Goal: Check status: Check status

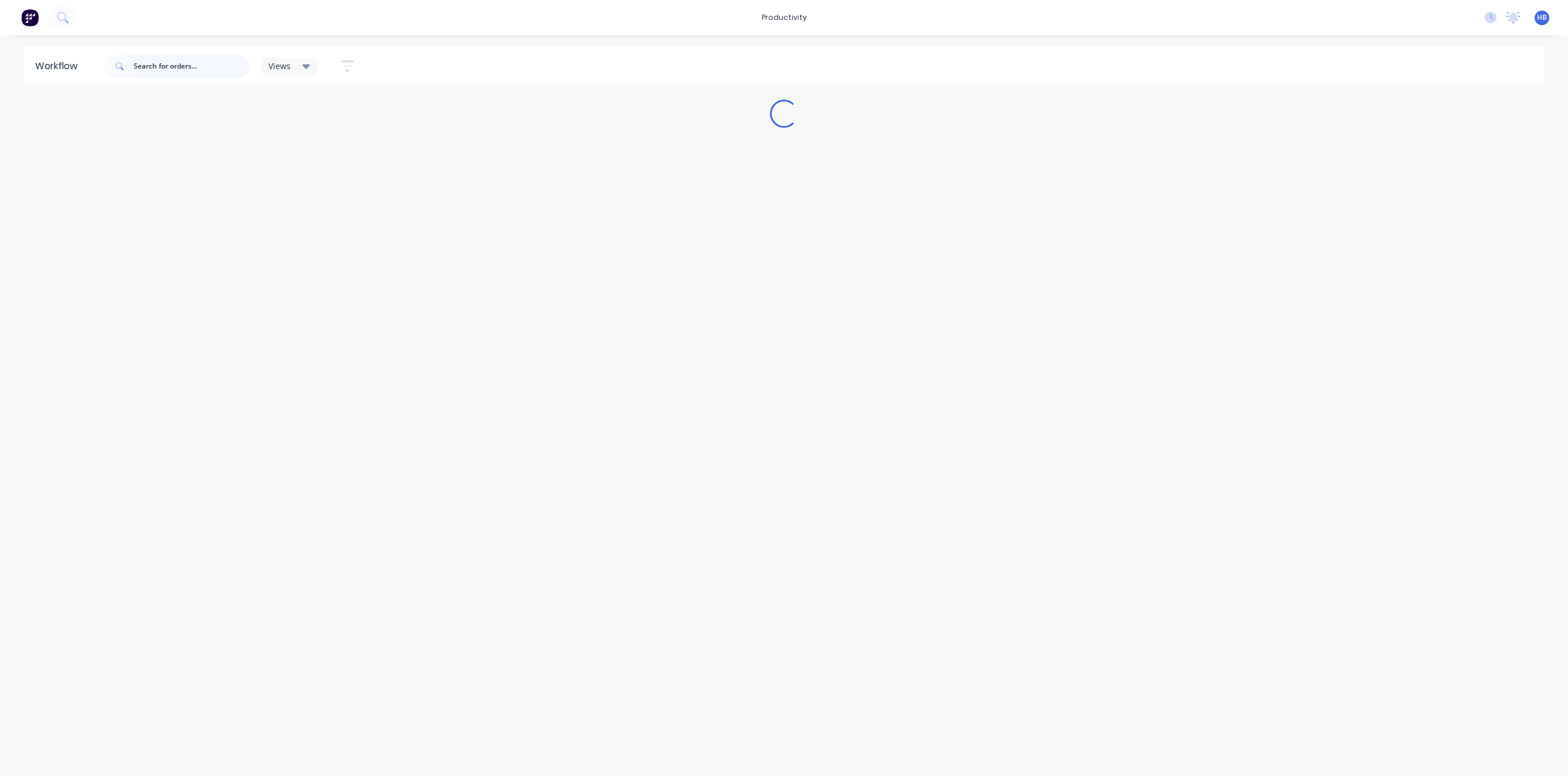
click at [163, 66] on input "text" at bounding box center [192, 66] width 116 height 24
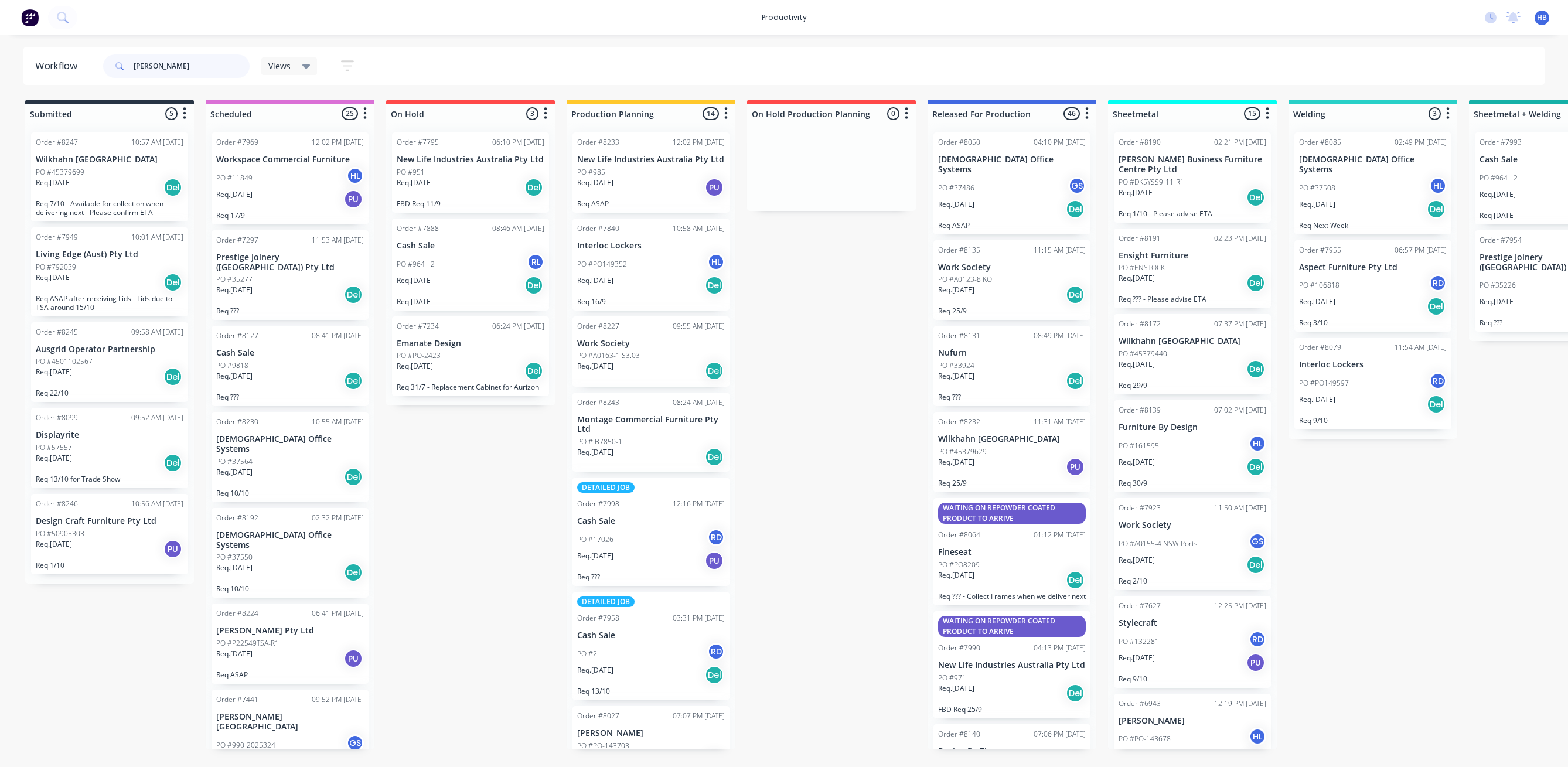
type input "[PERSON_NAME]"
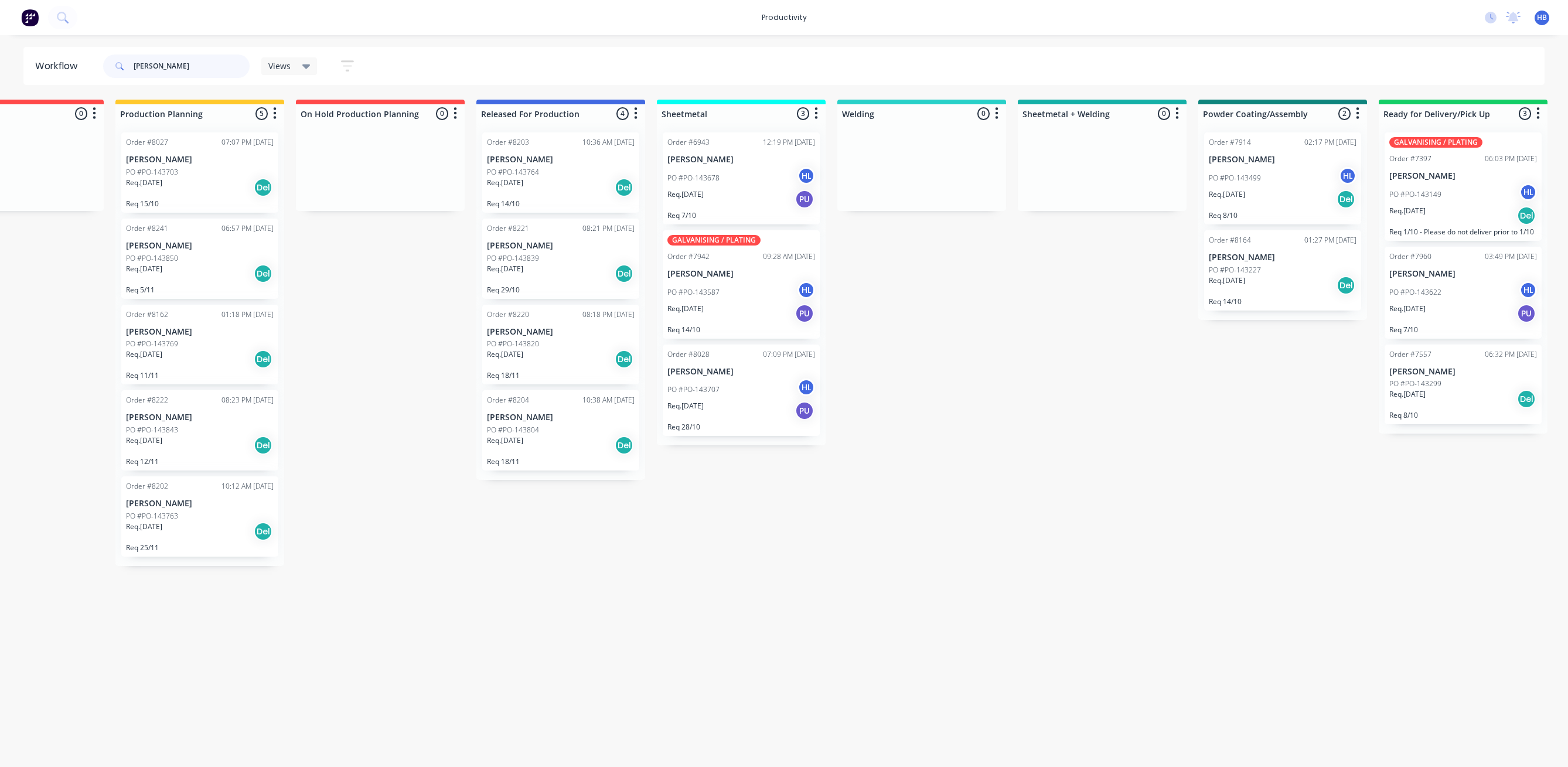
scroll to position [0, 458]
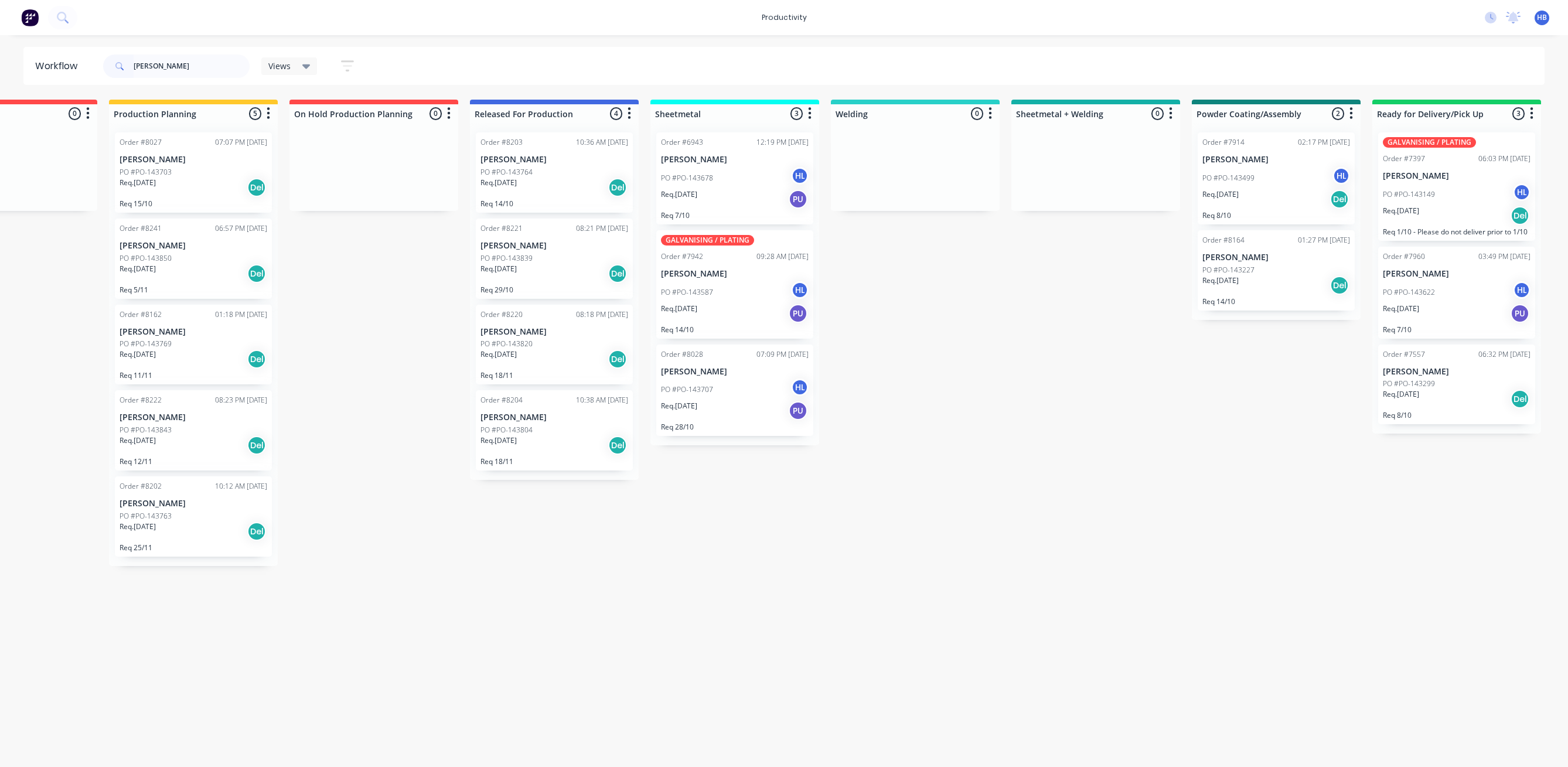
click at [1450, 267] on div "Order #7960 03:49 PM [DATE] [PERSON_NAME] PO #PO-143622 HL Req. [DATE] PU Req 7…" at bounding box center [1456, 292] width 157 height 92
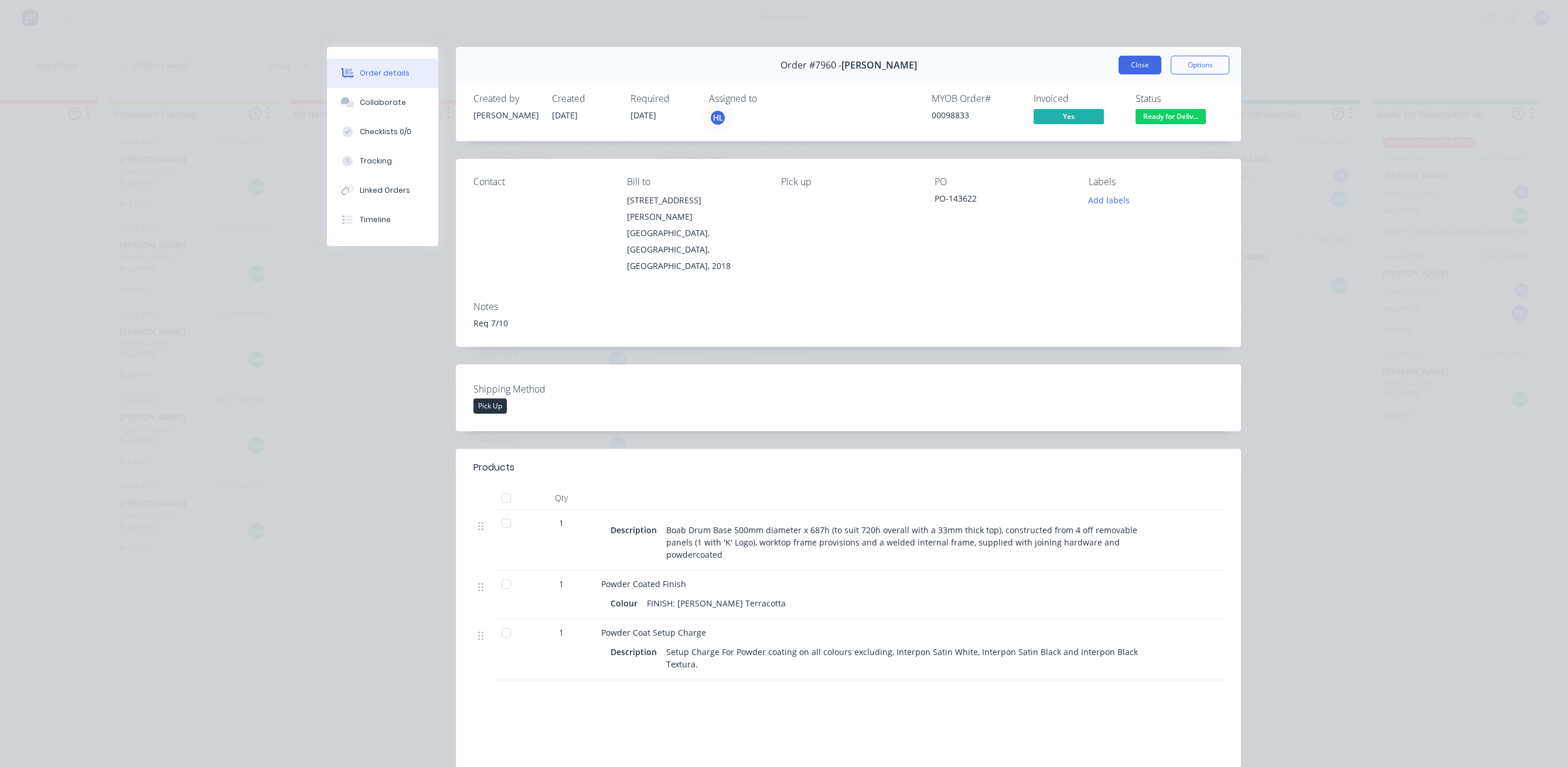
click at [1140, 67] on button "Close" at bounding box center [1140, 65] width 43 height 18
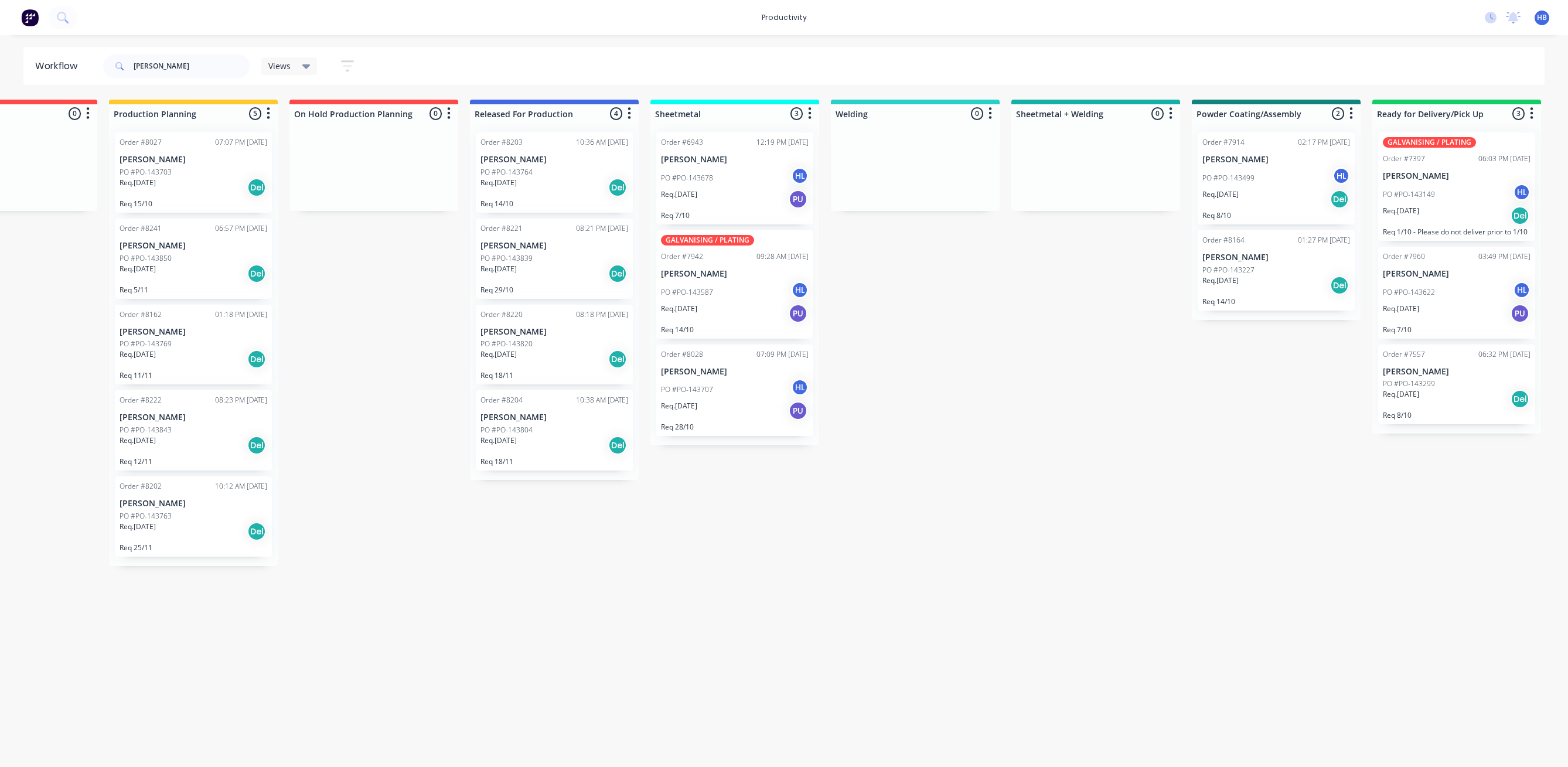
click at [1263, 292] on div "Req. [DATE] Del" at bounding box center [1276, 285] width 148 height 20
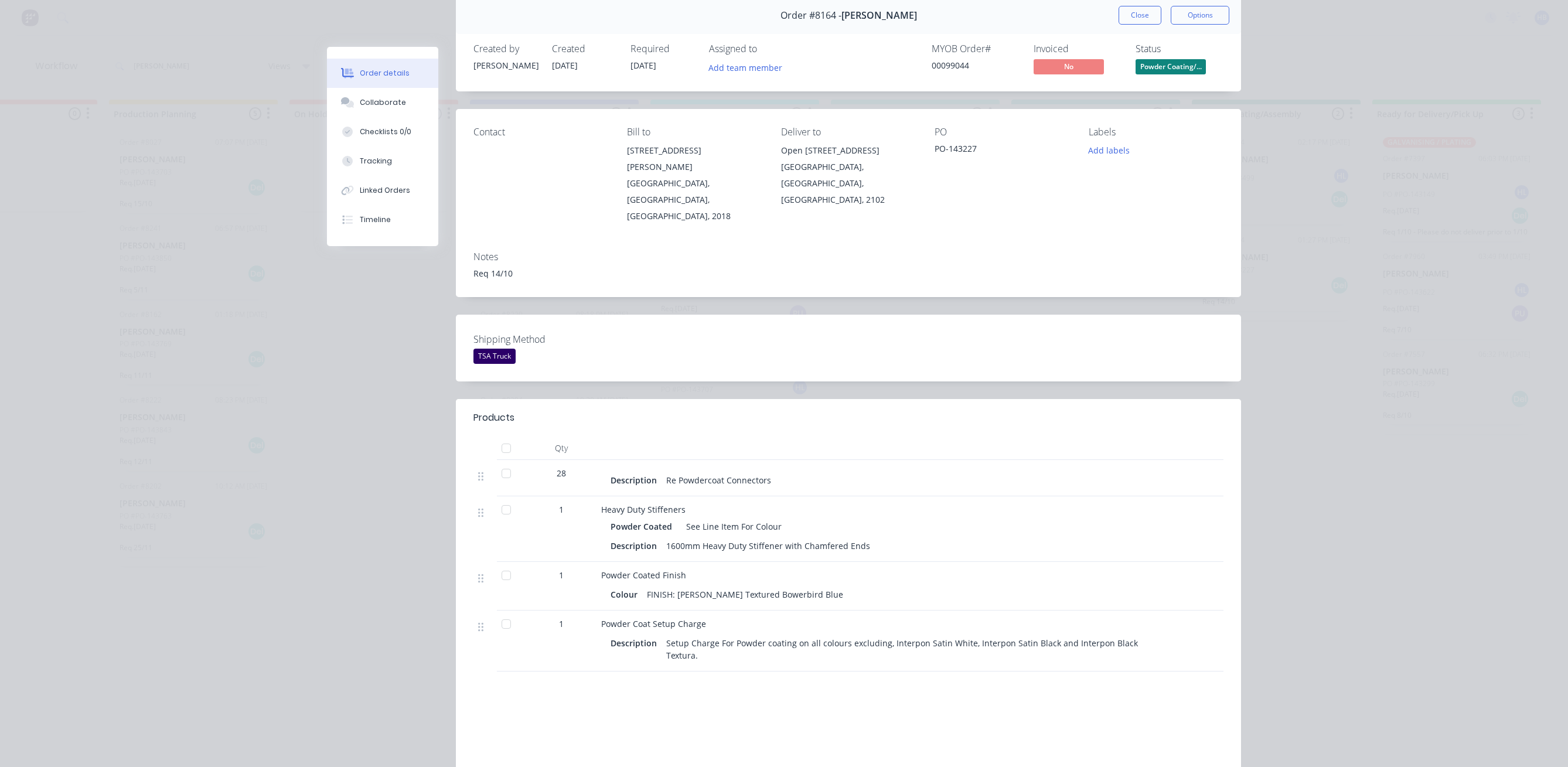
scroll to position [0, 0]
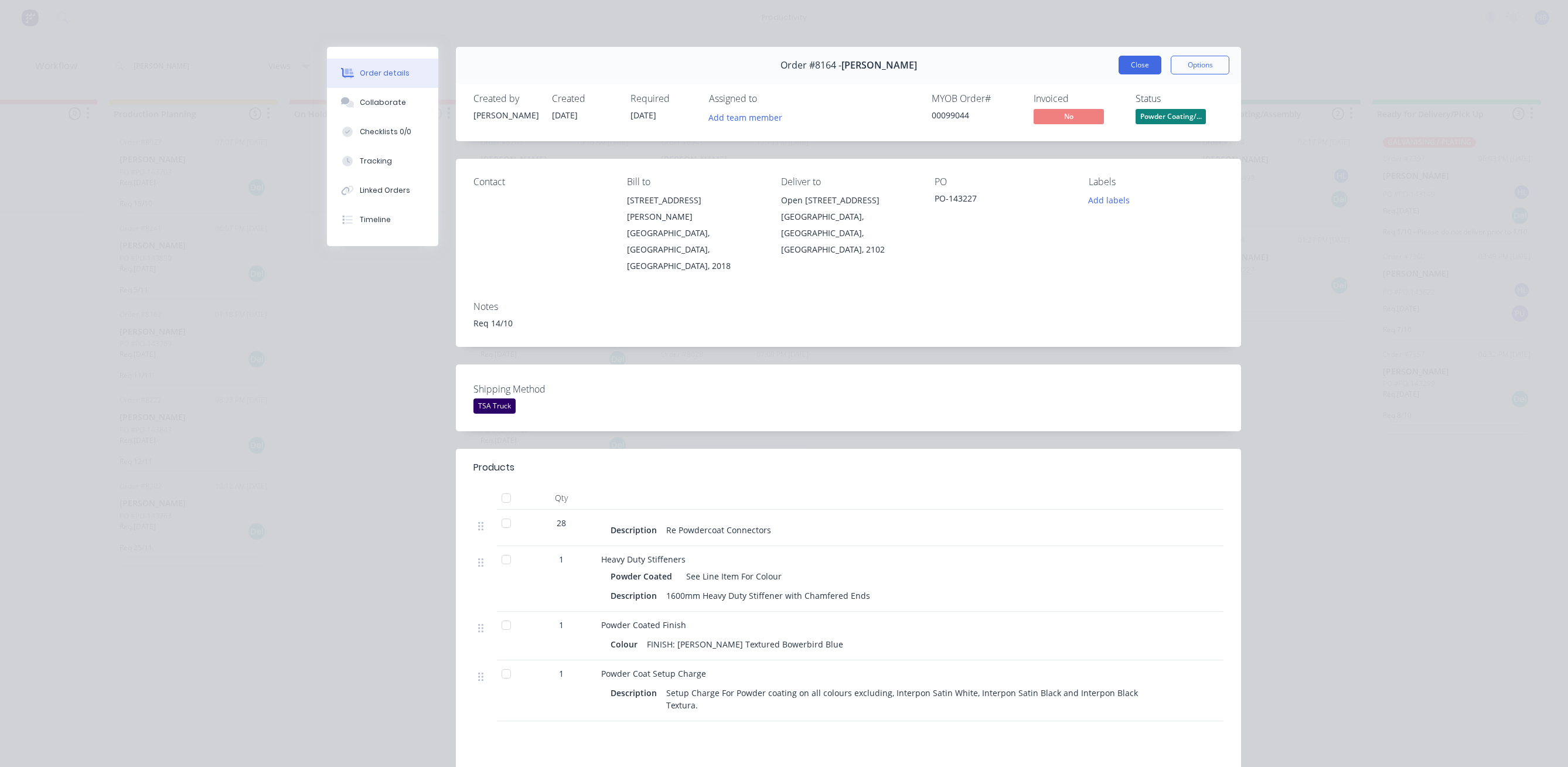
click at [1140, 67] on button "Close" at bounding box center [1140, 65] width 43 height 18
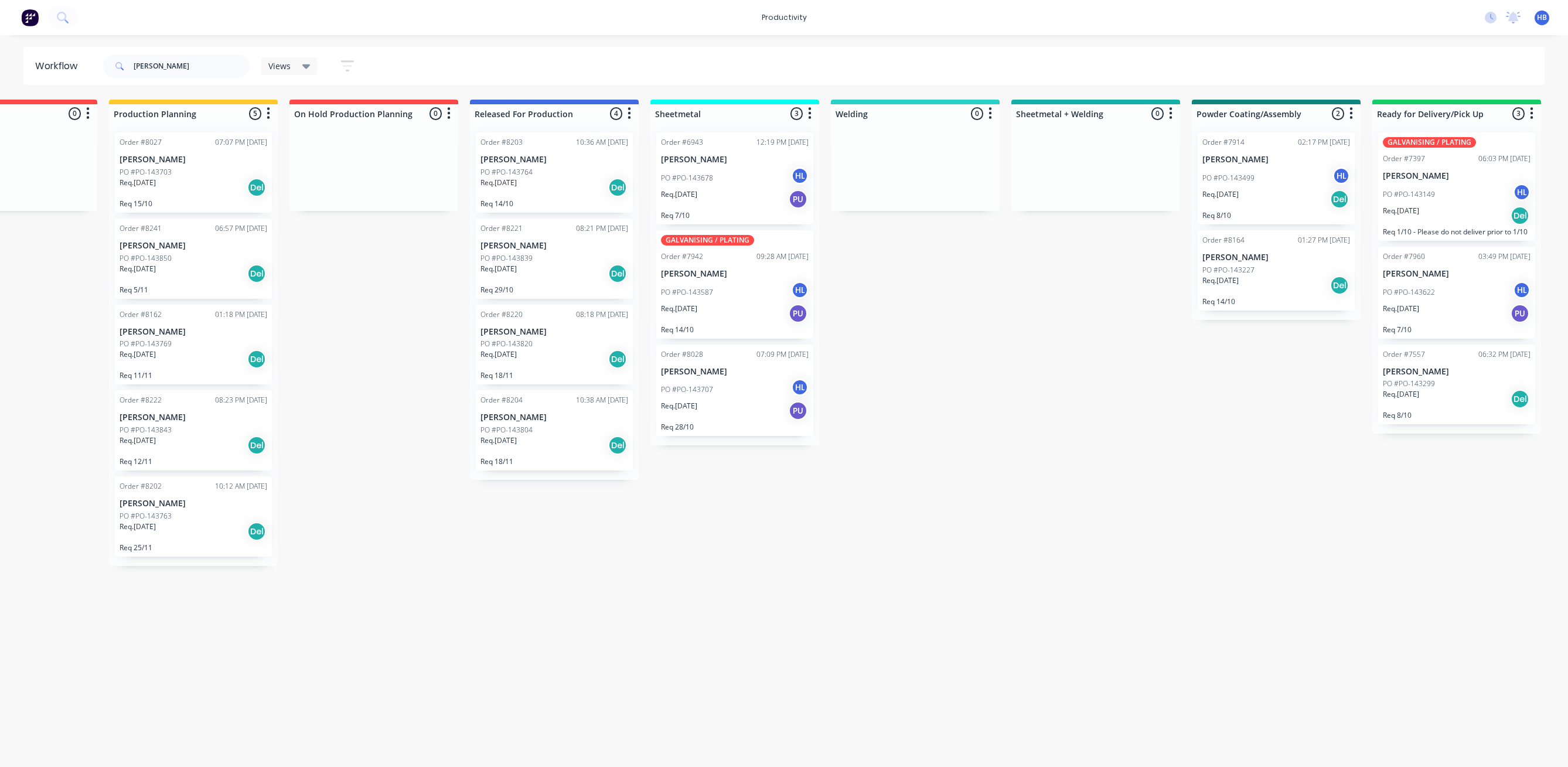
click at [1272, 289] on div "Req. [DATE] Del" at bounding box center [1276, 285] width 148 height 20
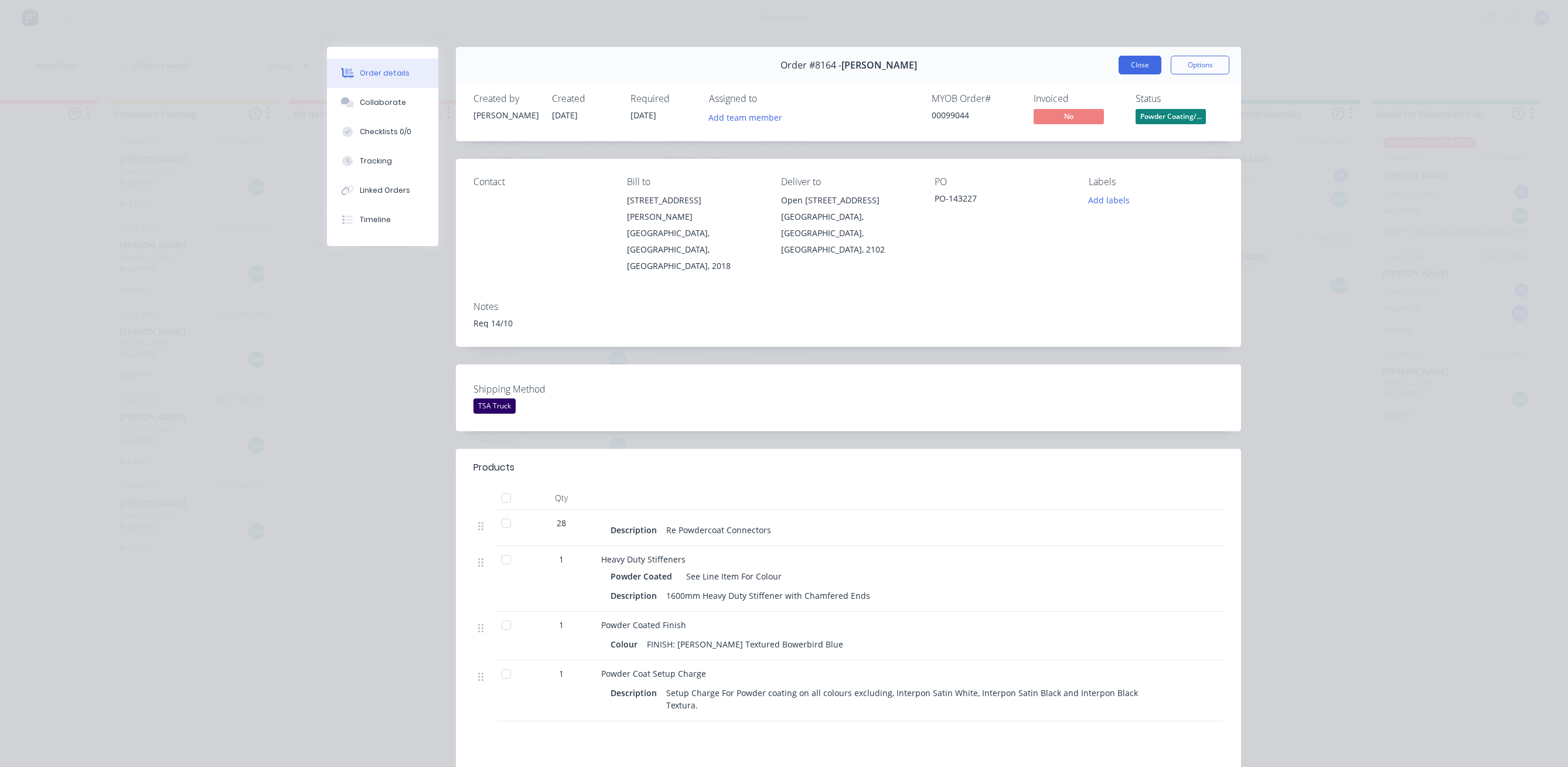
click at [1128, 65] on button "Close" at bounding box center [1140, 65] width 43 height 18
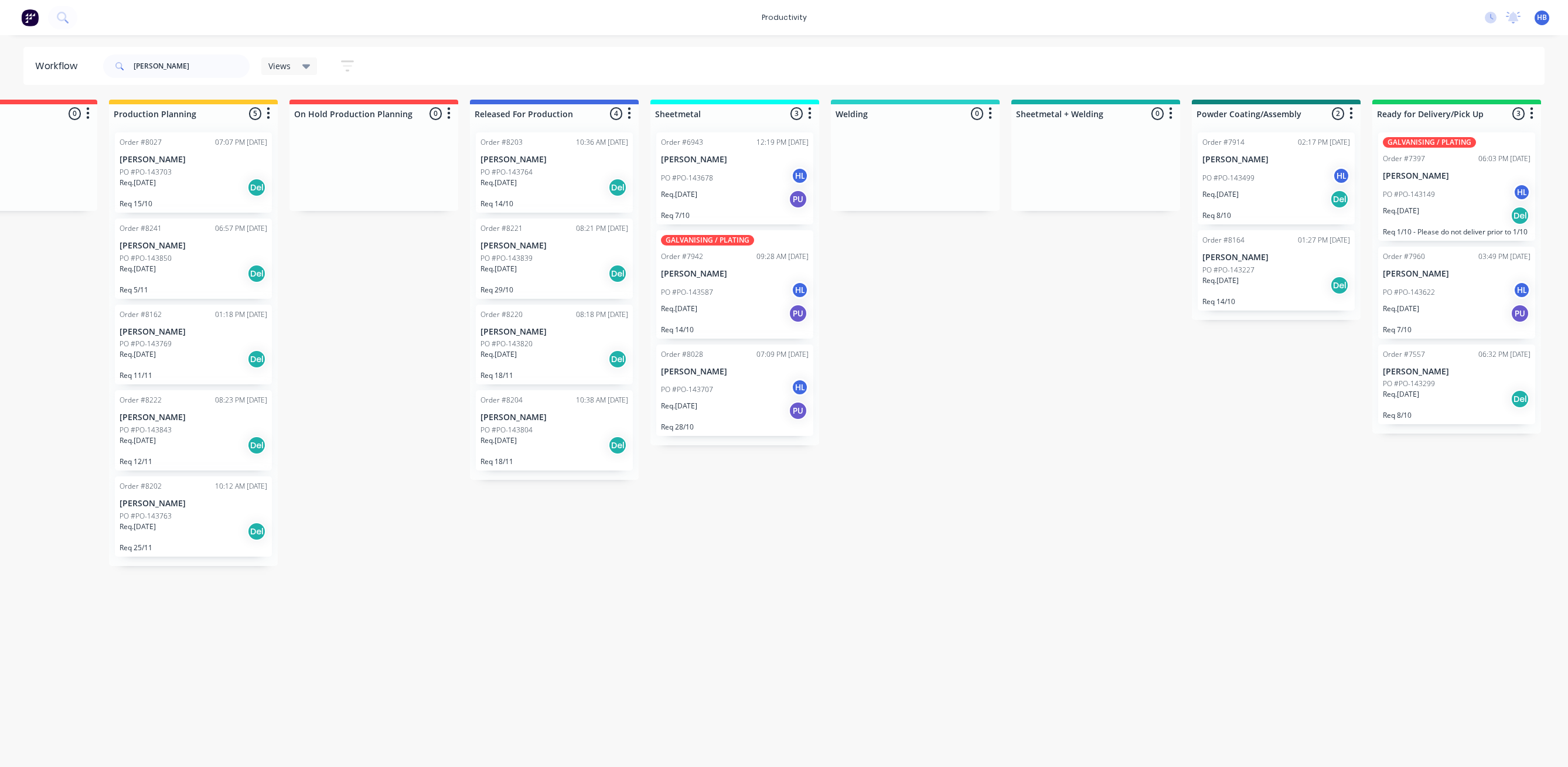
click at [1284, 173] on div "PO #PO-143499 HL" at bounding box center [1276, 178] width 148 height 22
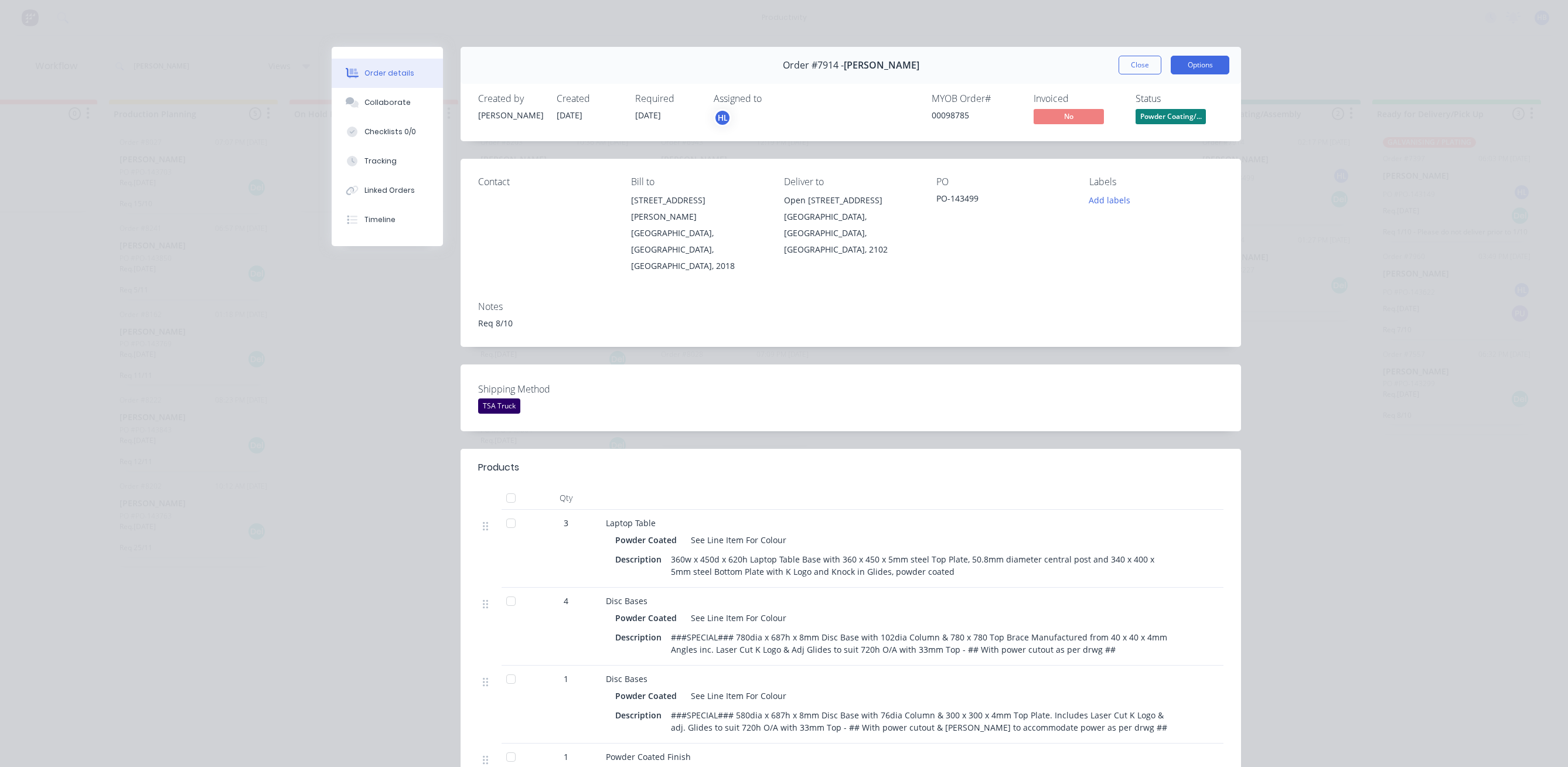
click at [1187, 63] on button "Options" at bounding box center [1200, 65] width 59 height 18
click at [1154, 114] on div "Work Order" at bounding box center [1168, 119] width 102 height 17
click at [1157, 140] on div "Standard" at bounding box center [1168, 142] width 102 height 17
click at [1121, 69] on button "Close" at bounding box center [1140, 65] width 43 height 18
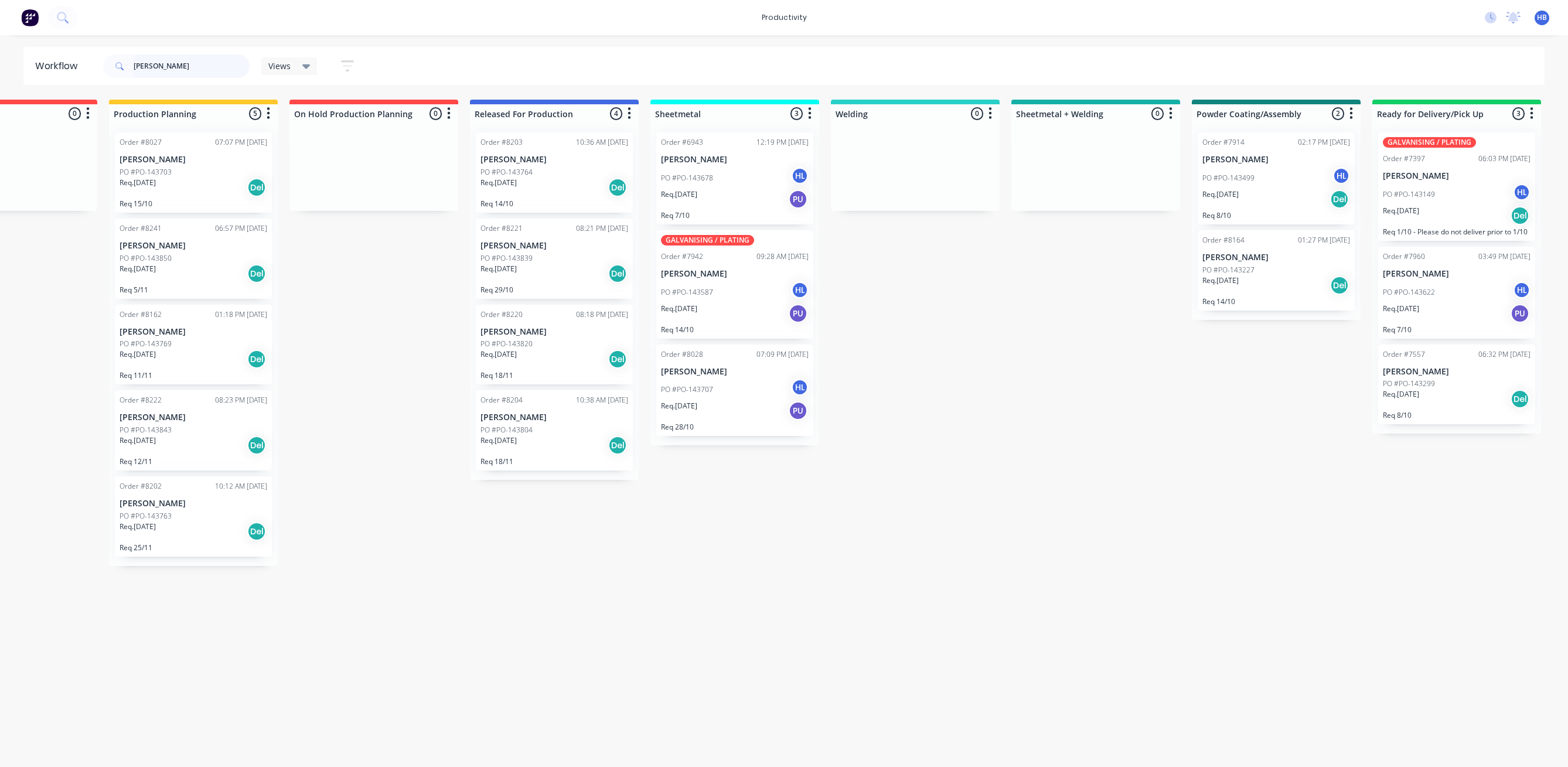
drag, startPoint x: 230, startPoint y: 69, endPoint x: 87, endPoint y: 63, distance: 143.1
click at [87, 63] on header "Workflow [PERSON_NAME] Views Save new view None (Default) edit Delivery edit Pr…" at bounding box center [784, 66] width 1522 height 38
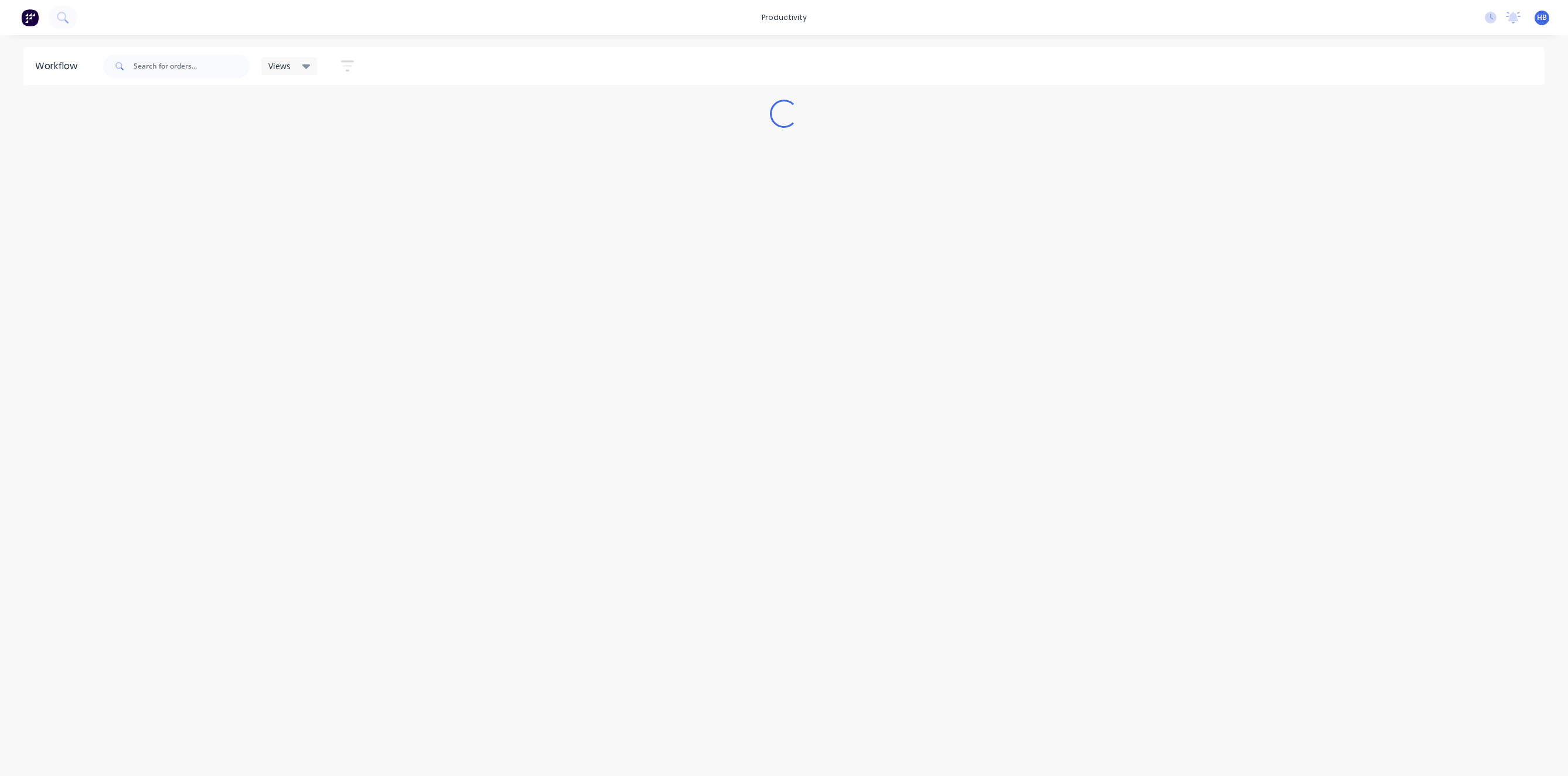
click at [348, 303] on div "Workflow Views Save new view None (Default) edit Delivery edit Production Plann…" at bounding box center [784, 400] width 1568 height 706
